Goal: Transaction & Acquisition: Book appointment/travel/reservation

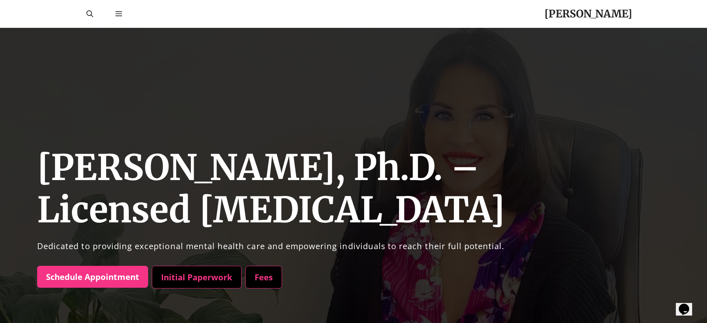
click at [92, 276] on link "Schedule Appointment" at bounding box center [92, 277] width 111 height 22
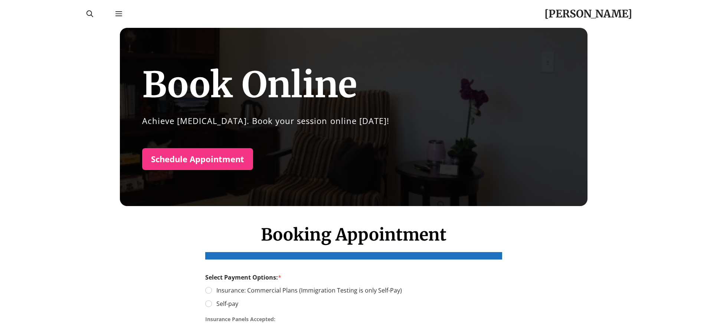
click at [197, 159] on link "Schedule Appointment" at bounding box center [197, 159] width 111 height 22
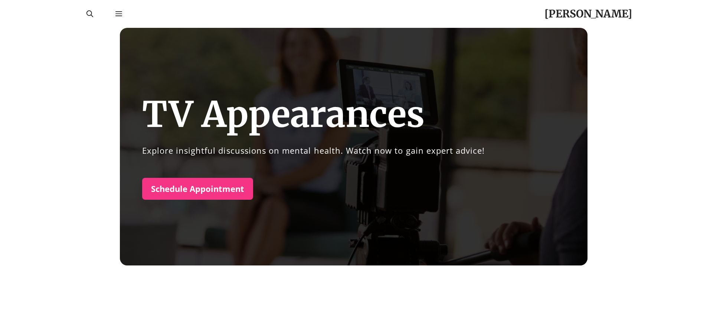
click at [197, 188] on link "Schedule Appointment" at bounding box center [197, 189] width 111 height 22
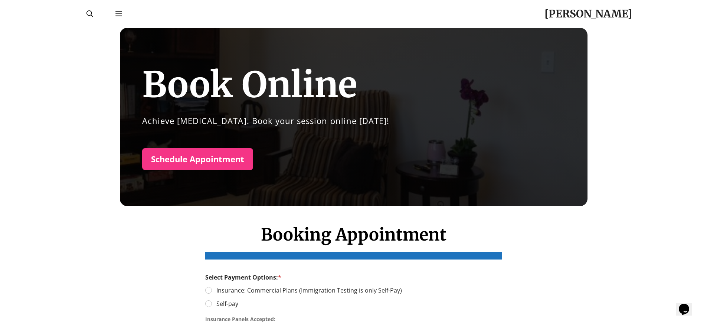
click at [197, 159] on link "Schedule Appointment" at bounding box center [197, 159] width 111 height 22
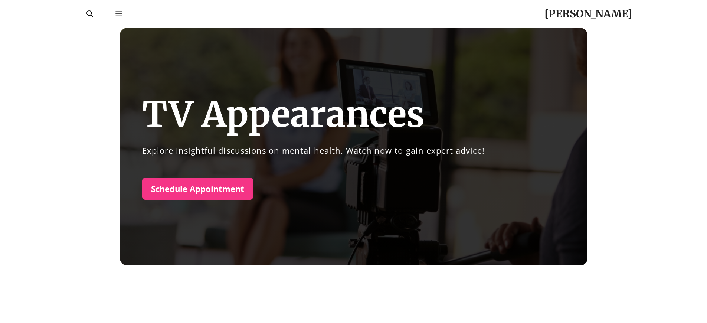
click at [197, 188] on link "Schedule Appointment" at bounding box center [197, 189] width 111 height 22
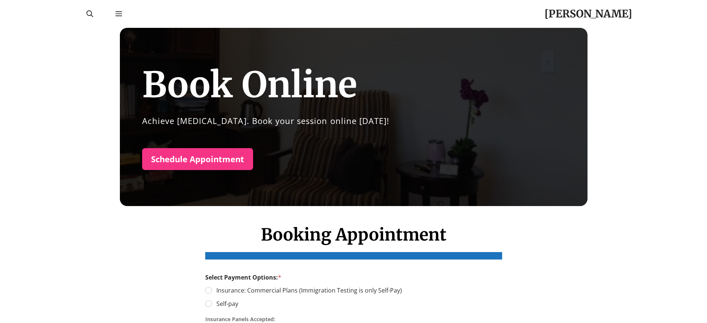
click at [197, 159] on link "Schedule Appointment" at bounding box center [197, 159] width 111 height 22
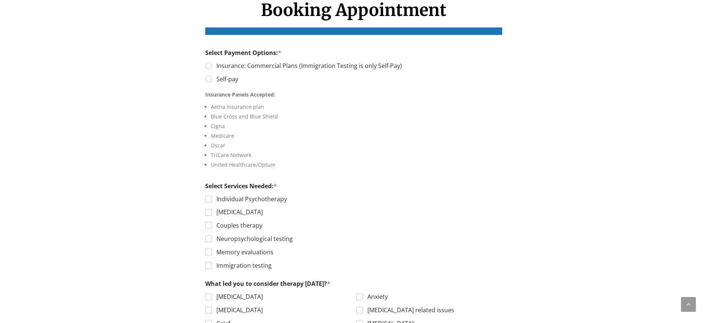
click at [353, 17] on h1 "Booking Appointment" at bounding box center [353, 17] width 297 height 35
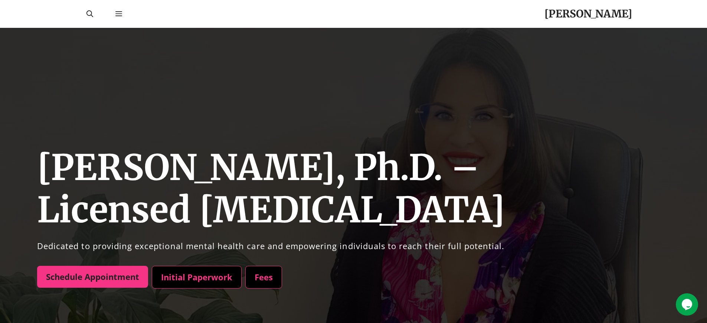
click at [92, 276] on link "Schedule Appointment" at bounding box center [92, 277] width 111 height 22
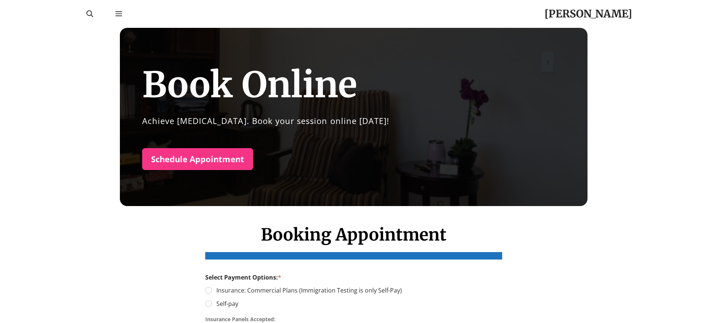
click at [353, 242] on h1 "Booking Appointment" at bounding box center [353, 241] width 297 height 35
